Goal: Navigation & Orientation: Find specific page/section

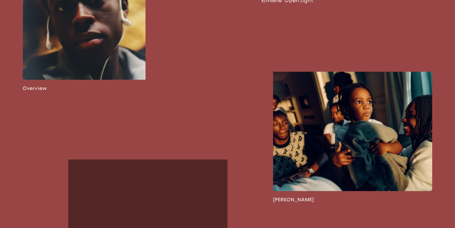
scroll to position [466, 0]
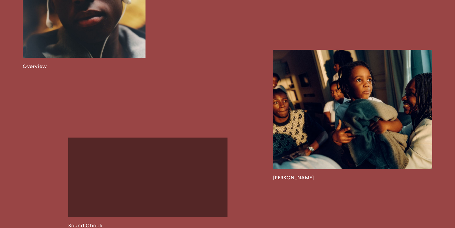
click at [324, 116] on link at bounding box center [352, 115] width 159 height 131
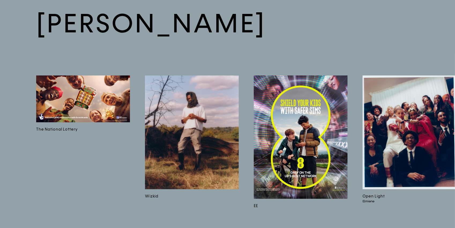
click at [109, 95] on img at bounding box center [83, 99] width 94 height 47
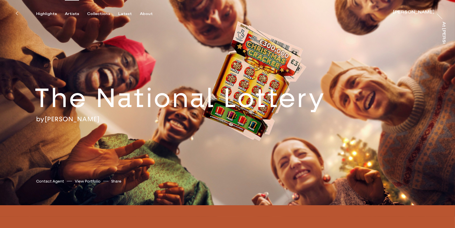
click at [70, 13] on div "Artists" at bounding box center [72, 14] width 14 height 5
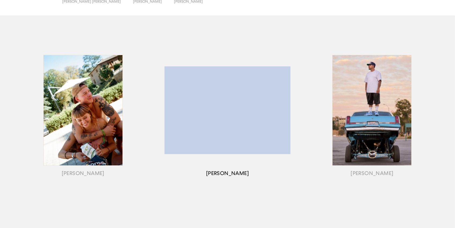
scroll to position [54, 0]
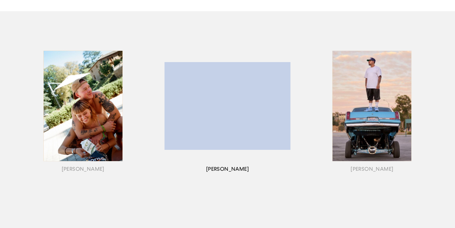
click at [222, 167] on div "button" at bounding box center [227, 112] width 145 height 167
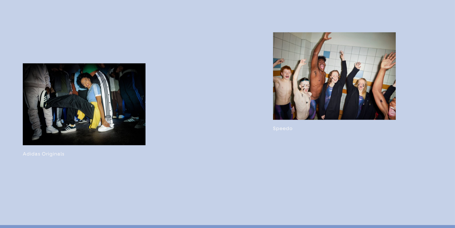
scroll to position [1239, 0]
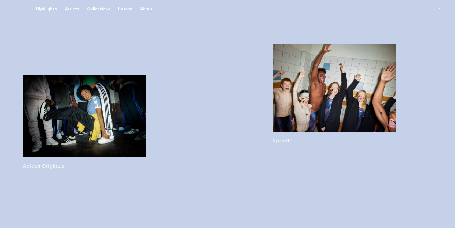
click at [93, 127] on link at bounding box center [84, 123] width 123 height 94
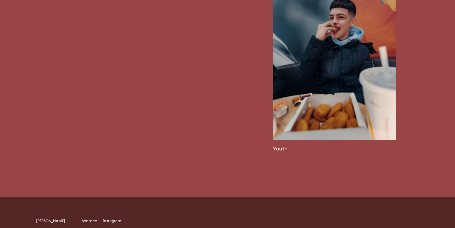
scroll to position [1361, 0]
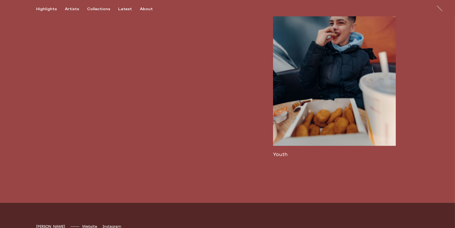
click at [294, 108] on link at bounding box center [334, 70] width 123 height 175
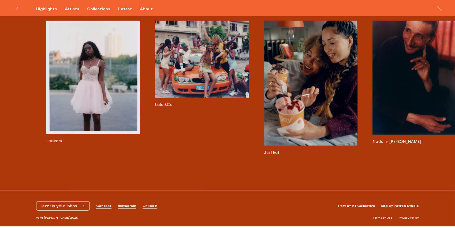
scroll to position [0, 1533]
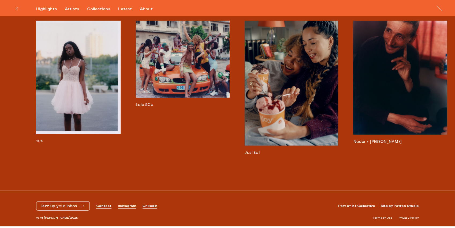
click at [189, 55] on img at bounding box center [183, 59] width 94 height 77
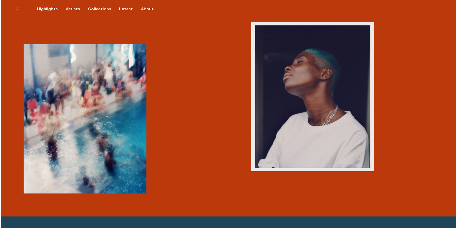
scroll to position [560, 0]
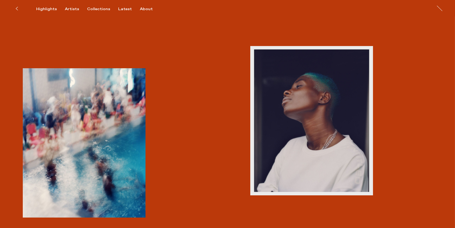
click at [319, 123] on img "button" at bounding box center [311, 120] width 123 height 149
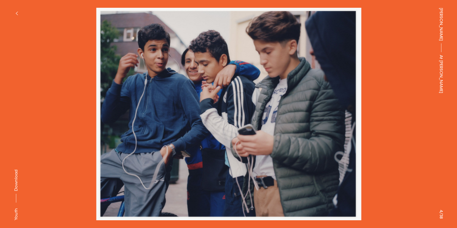
click at [399, 126] on img at bounding box center [228, 114] width 403 height 213
click at [263, 124] on img at bounding box center [228, 114] width 403 height 213
click at [178, 125] on img at bounding box center [228, 114] width 403 height 213
click at [16, 11] on button "button" at bounding box center [17, 14] width 12 height 12
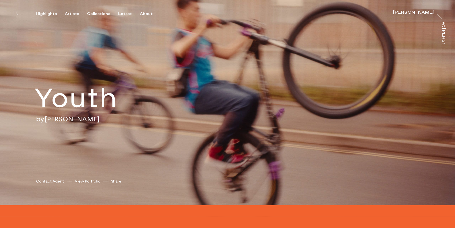
click at [71, 11] on div "Highlights Artists Collections Latest About [PERSON_NAME] [PERSON_NAME] At [PER…" at bounding box center [228, 8] width 457 height 16
click at [71, 14] on div "Artists" at bounding box center [72, 14] width 14 height 5
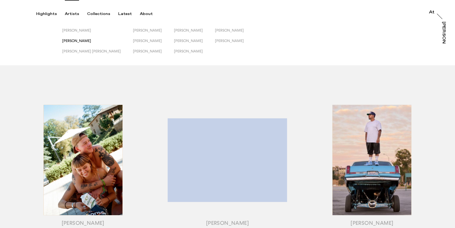
click at [80, 41] on span "[PERSON_NAME]" at bounding box center [76, 41] width 29 height 4
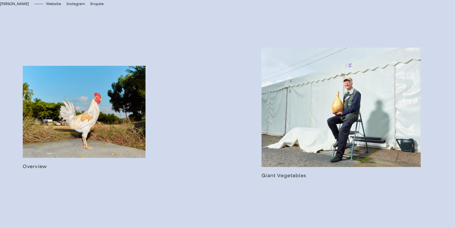
scroll to position [311, 0]
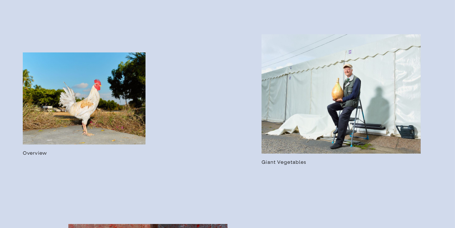
click at [80, 138] on link at bounding box center [84, 105] width 123 height 104
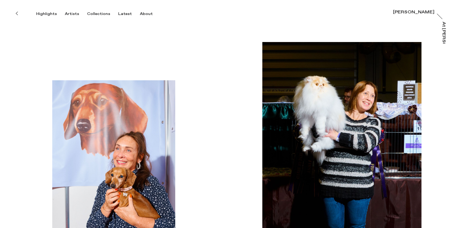
click at [408, 12] on div "[PERSON_NAME]" at bounding box center [413, 12] width 41 height 4
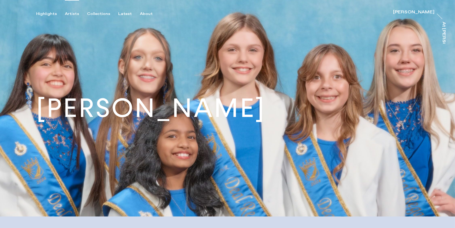
click at [72, 15] on div "Artists" at bounding box center [72, 14] width 14 height 5
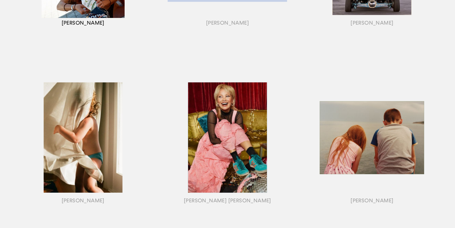
scroll to position [202, 0]
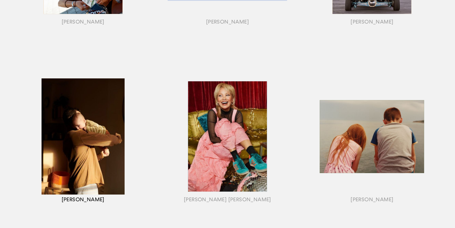
click at [104, 141] on div "button" at bounding box center [83, 143] width 145 height 167
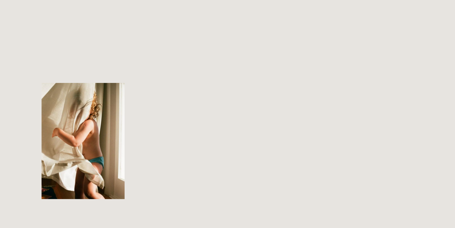
click at [104, 141] on div "button" at bounding box center [83, 143] width 145 height 167
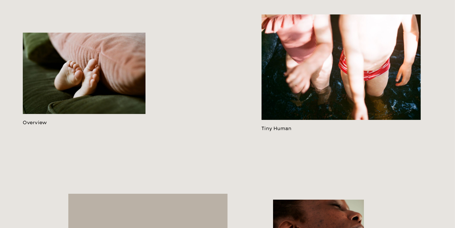
scroll to position [319, 0]
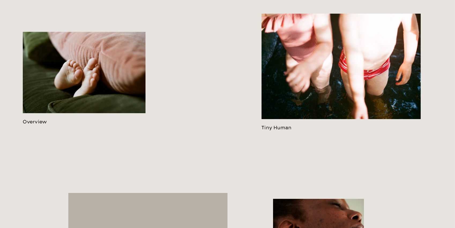
click at [87, 109] on link at bounding box center [84, 78] width 123 height 93
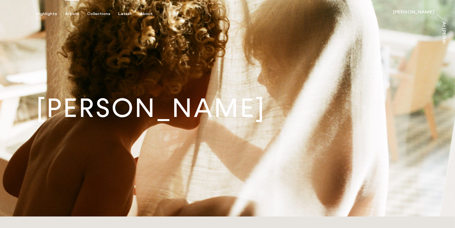
click at [71, 13] on div "Artists" at bounding box center [72, 14] width 14 height 5
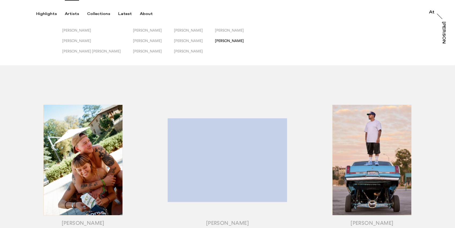
click at [215, 39] on span "[PERSON_NAME]" at bounding box center [229, 41] width 29 height 4
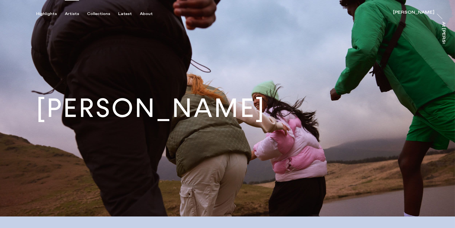
click at [72, 12] on div "Artists" at bounding box center [72, 14] width 14 height 5
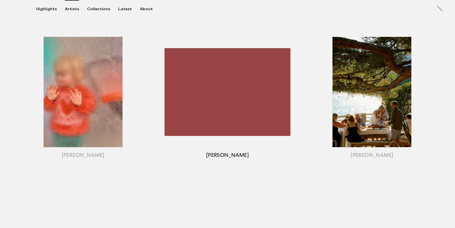
scroll to position [400, 0]
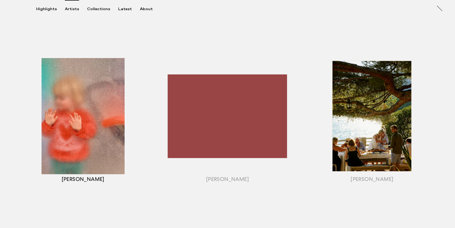
click at [114, 134] on div "button" at bounding box center [83, 122] width 145 height 167
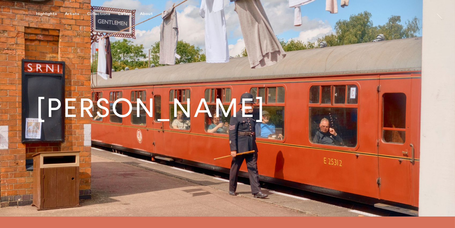
click at [114, 135] on img at bounding box center [227, 108] width 455 height 217
click at [71, 14] on div "Artists" at bounding box center [72, 14] width 14 height 5
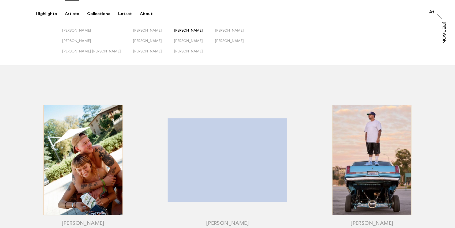
click at [174, 29] on span "[PERSON_NAME]" at bounding box center [188, 30] width 29 height 4
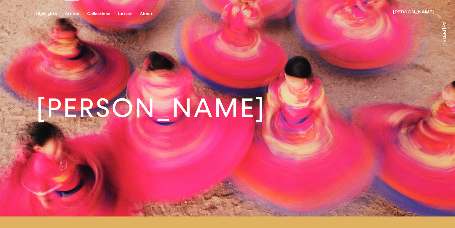
click at [69, 15] on div "Artists" at bounding box center [72, 14] width 14 height 5
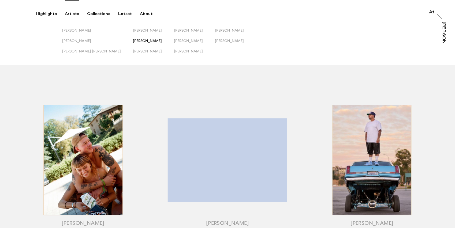
click at [133, 39] on span "[PERSON_NAME]" at bounding box center [147, 41] width 29 height 4
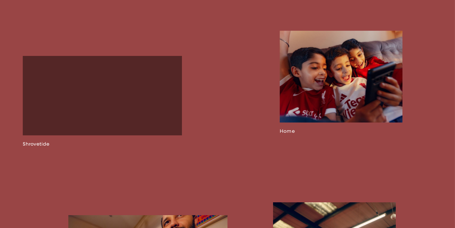
scroll to position [677, 0]
